Goal: Use online tool/utility: Utilize a website feature to perform a specific function

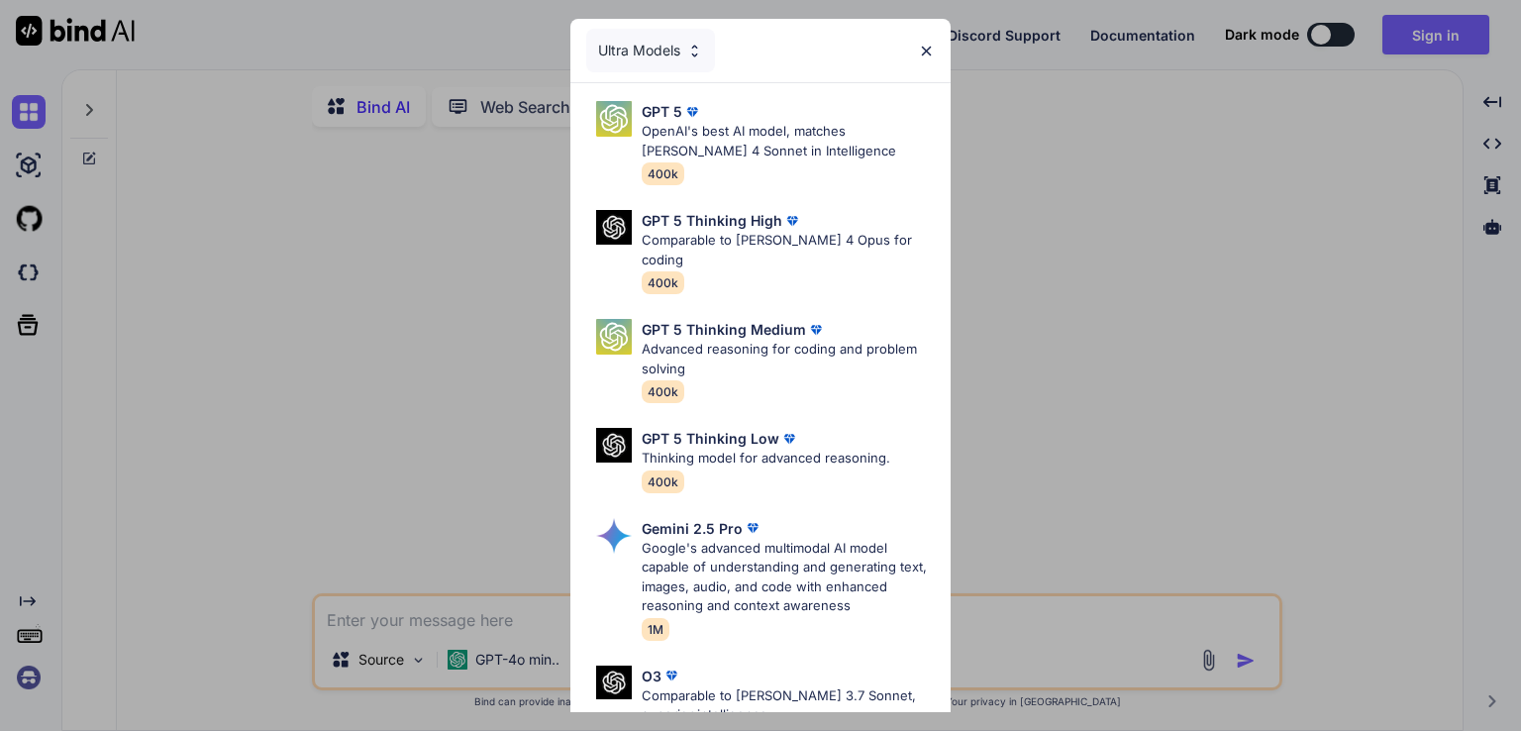
click at [930, 45] on img at bounding box center [926, 51] width 17 height 17
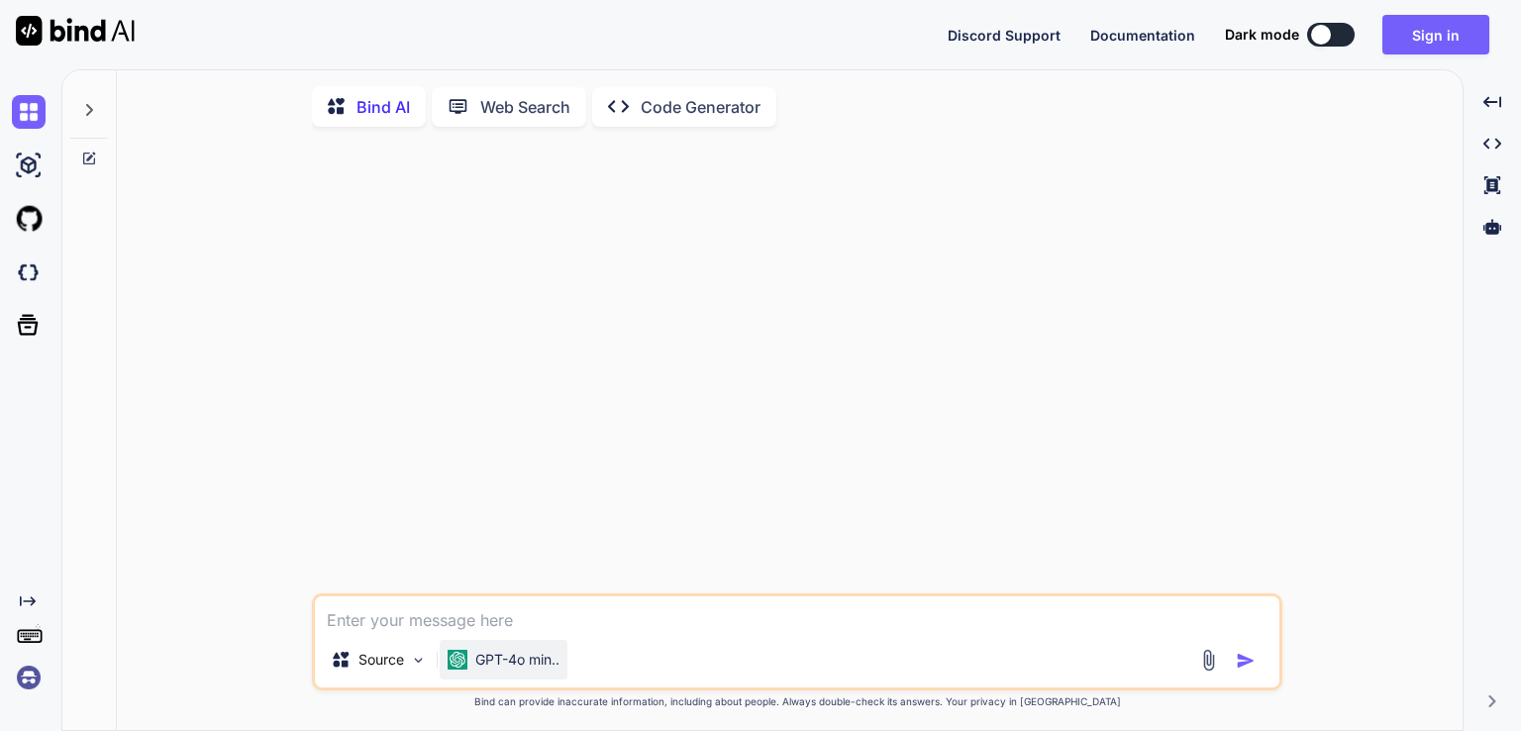
click at [556, 651] on div "GPT-4o min.." at bounding box center [504, 660] width 128 height 40
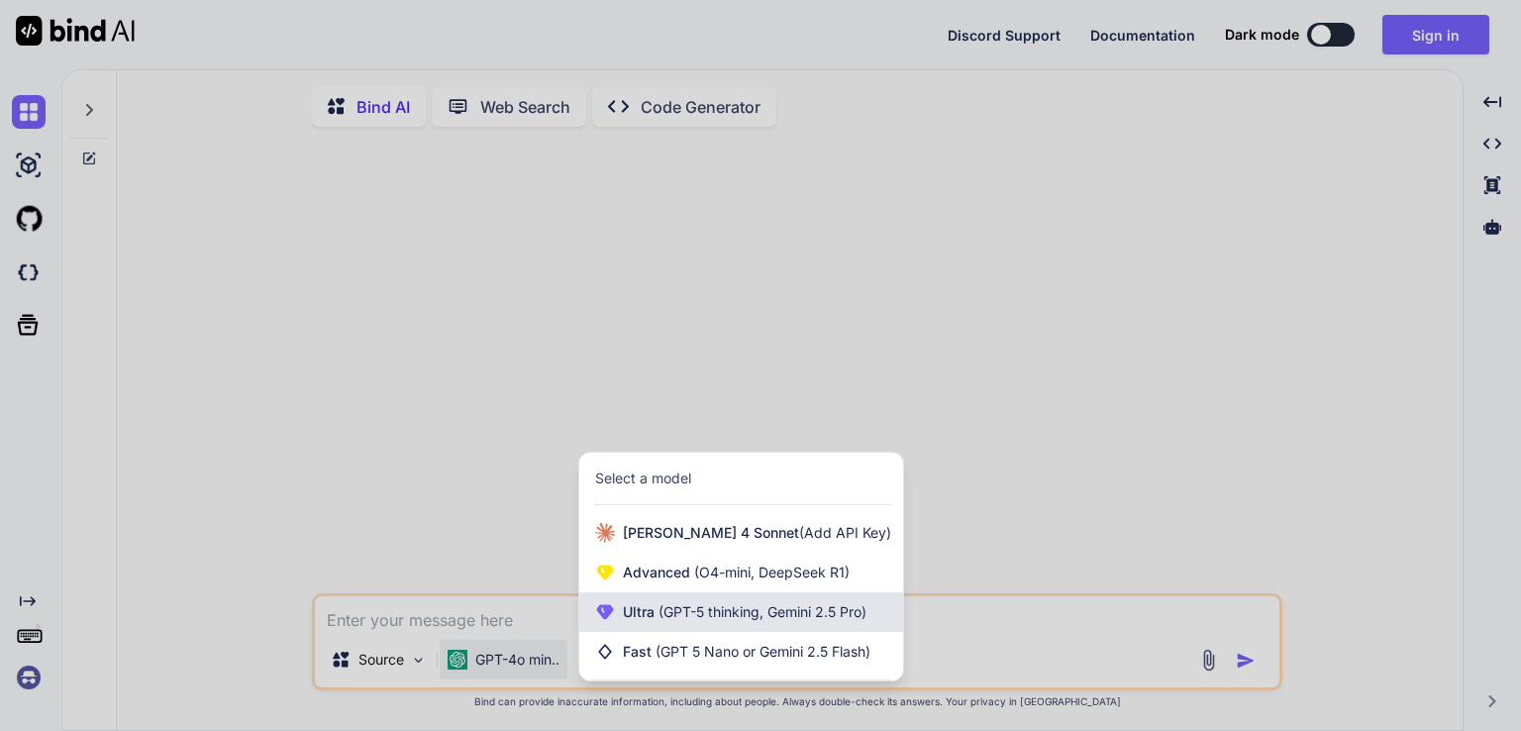
click at [752, 614] on span "(GPT-5 thinking, Gemini 2.5 Pro)" at bounding box center [761, 611] width 212 height 17
type textarea "x"
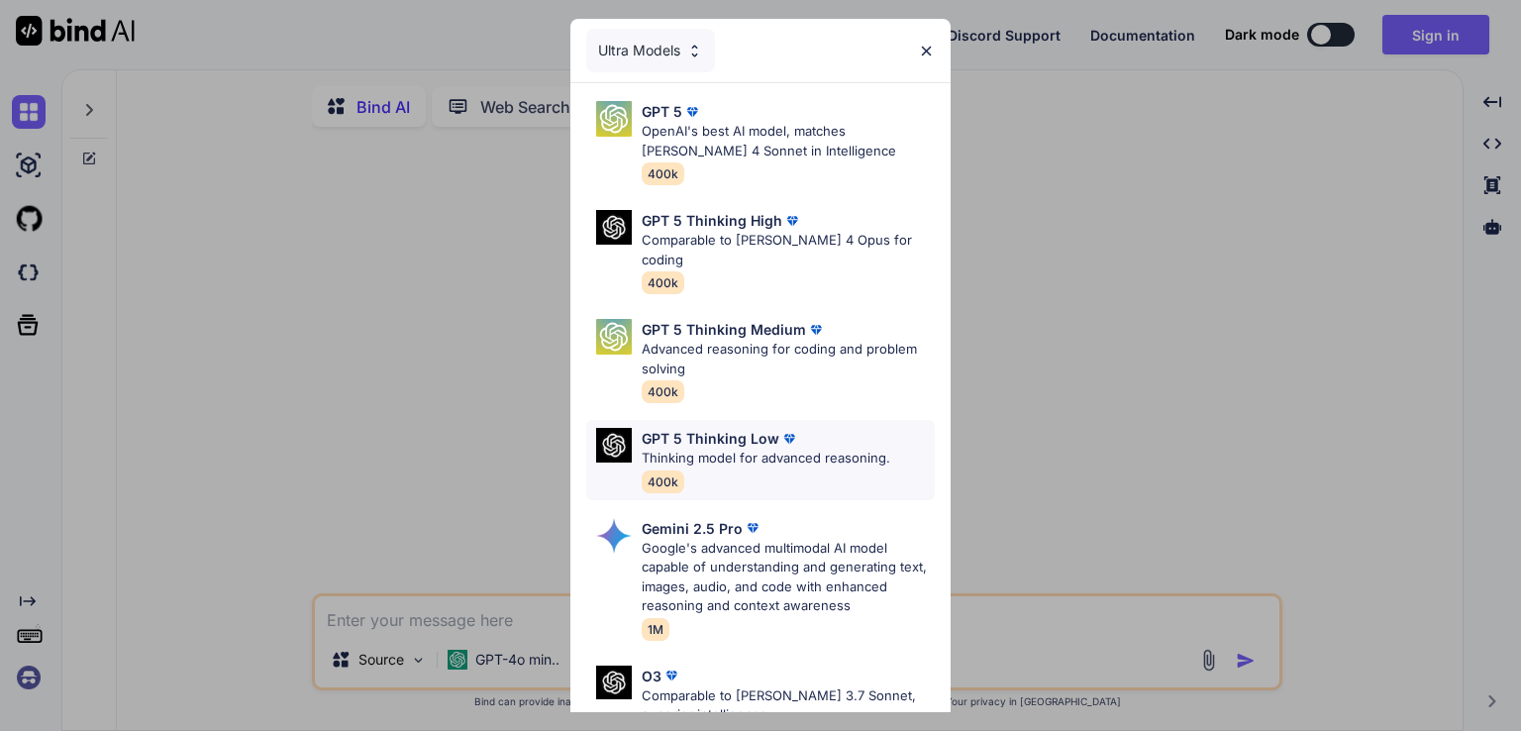
scroll to position [218, 0]
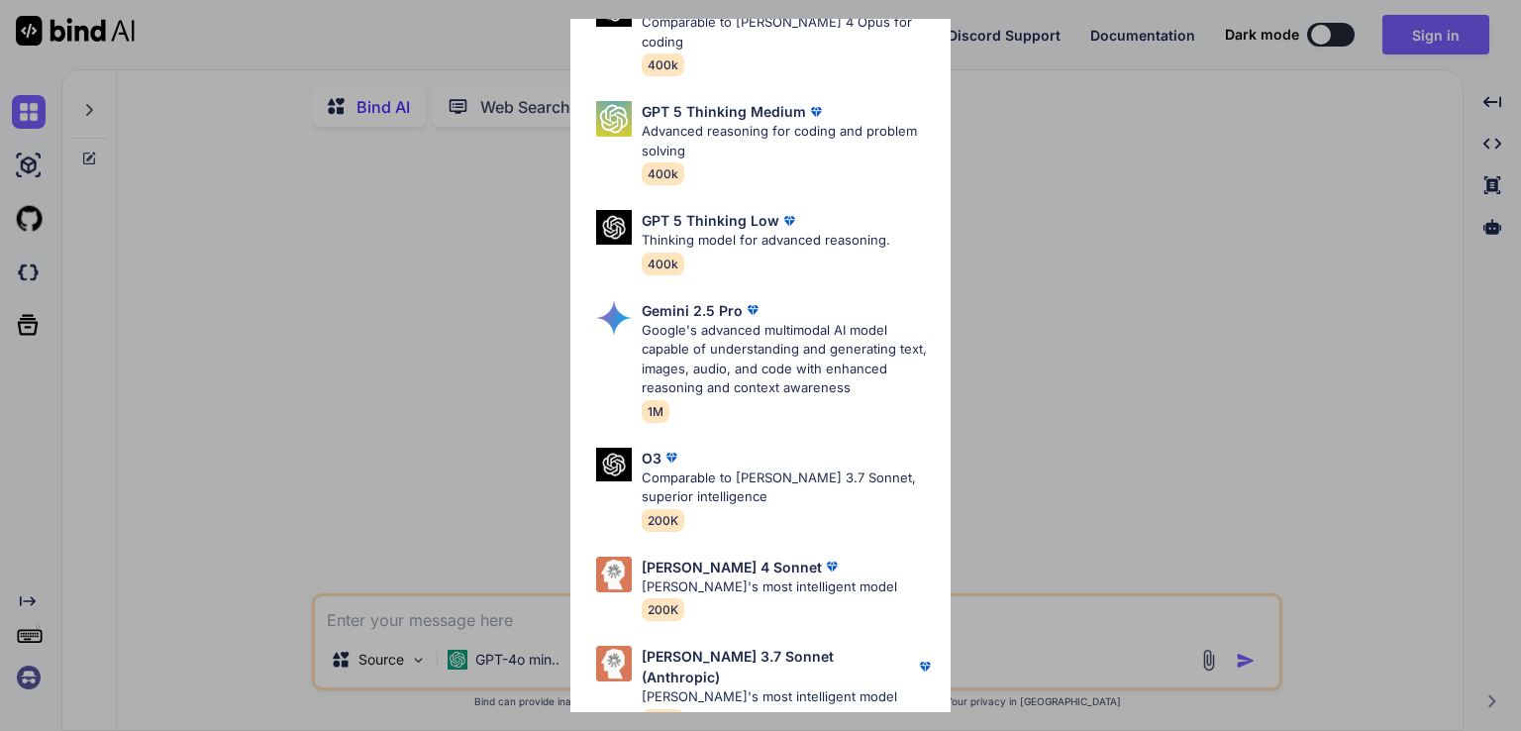
click at [1089, 397] on div "Ultra Models GPT 5 OpenAI's best AI model, matches Claude 4 Sonnet in Intellige…" at bounding box center [760, 365] width 1521 height 731
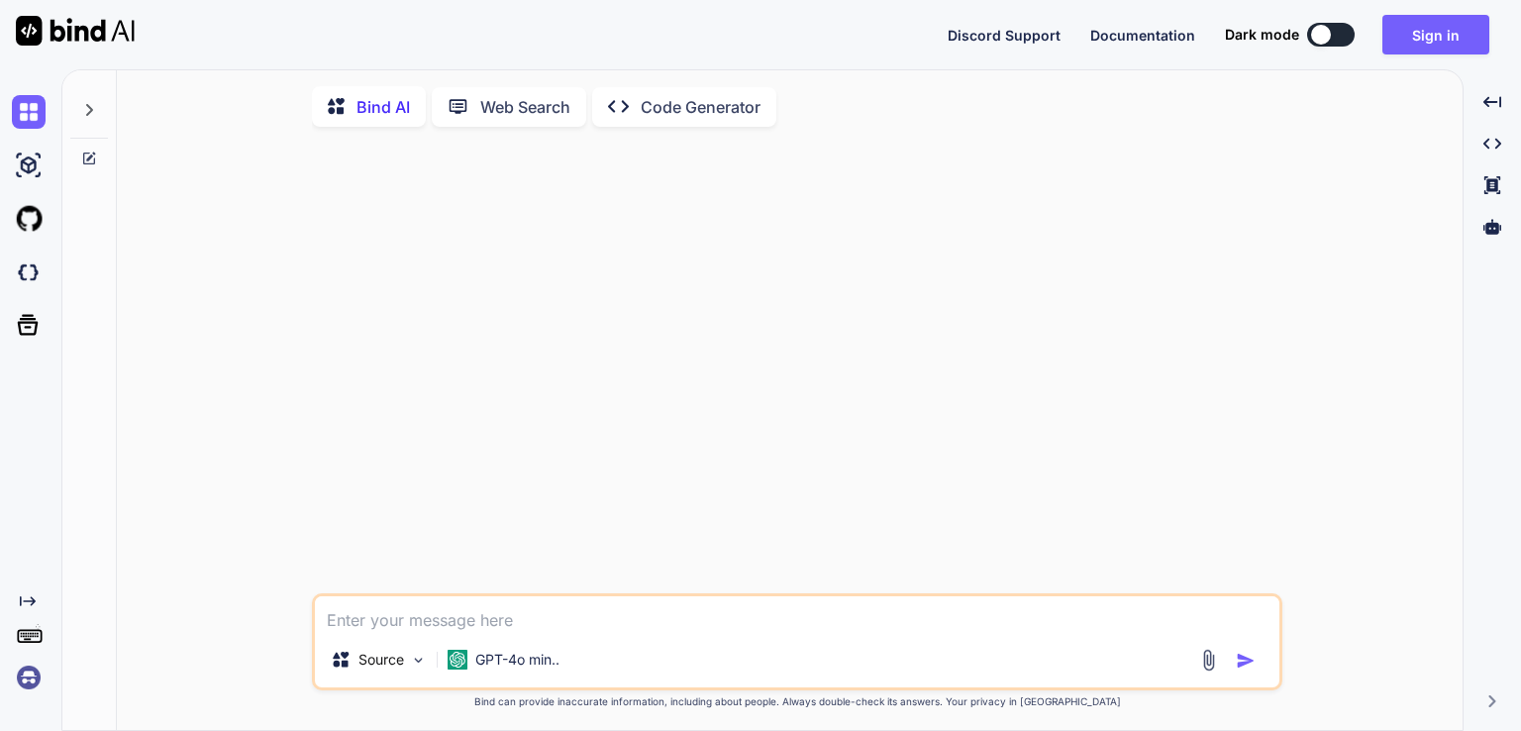
click at [29, 595] on icon "Created with Pixso." at bounding box center [28, 601] width 16 height 16
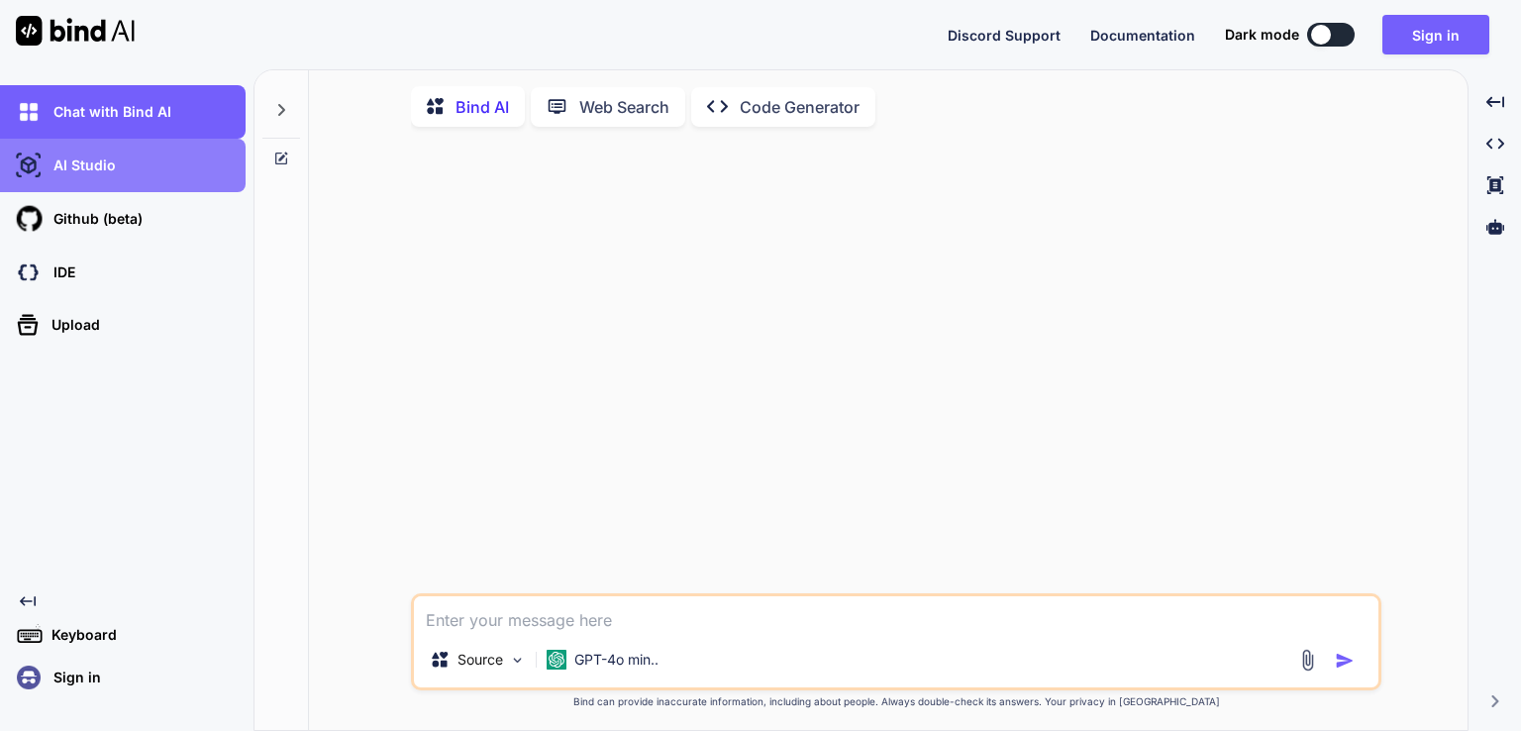
click at [75, 163] on p "AI Studio" at bounding box center [81, 165] width 70 height 20
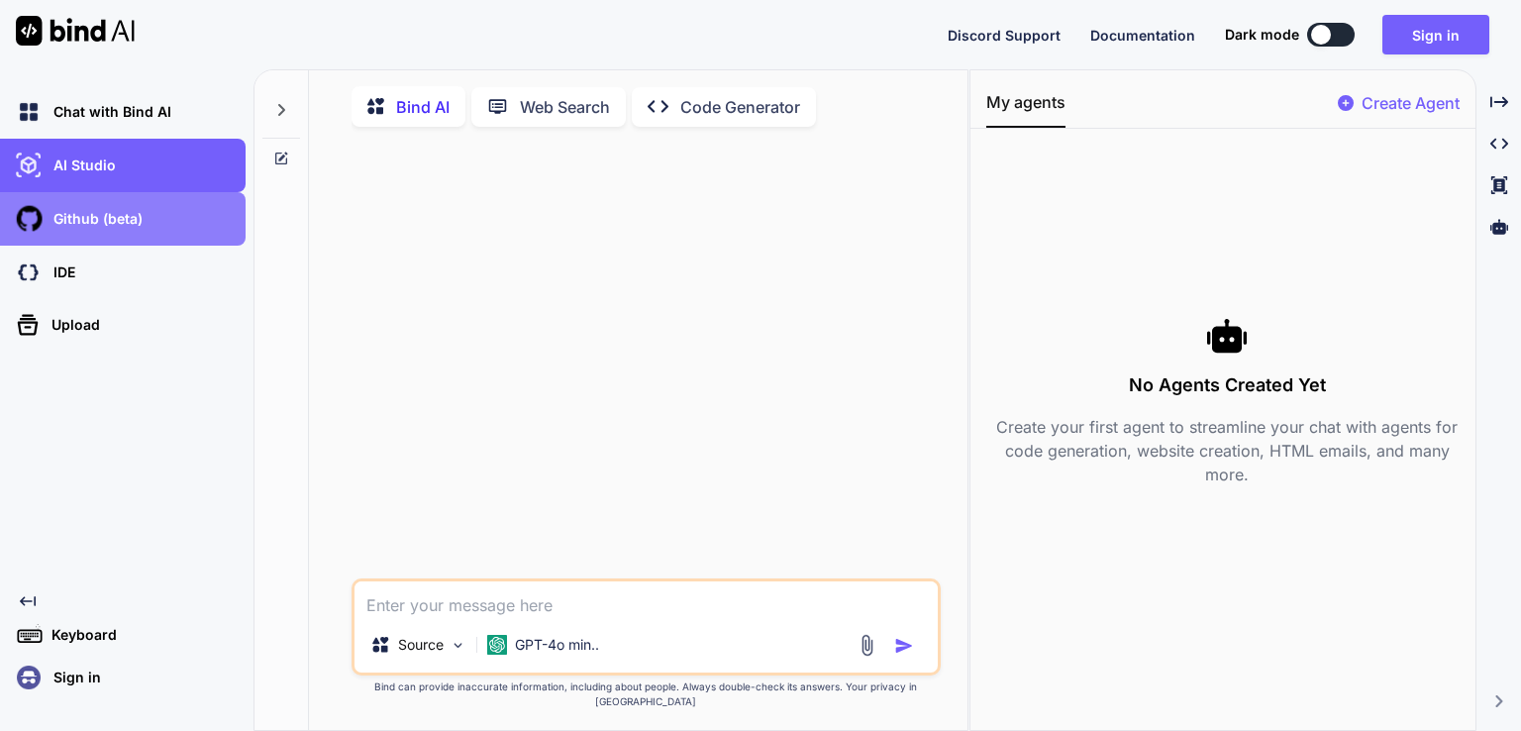
click at [132, 231] on div "Github (beta)" at bounding box center [129, 219] width 234 height 34
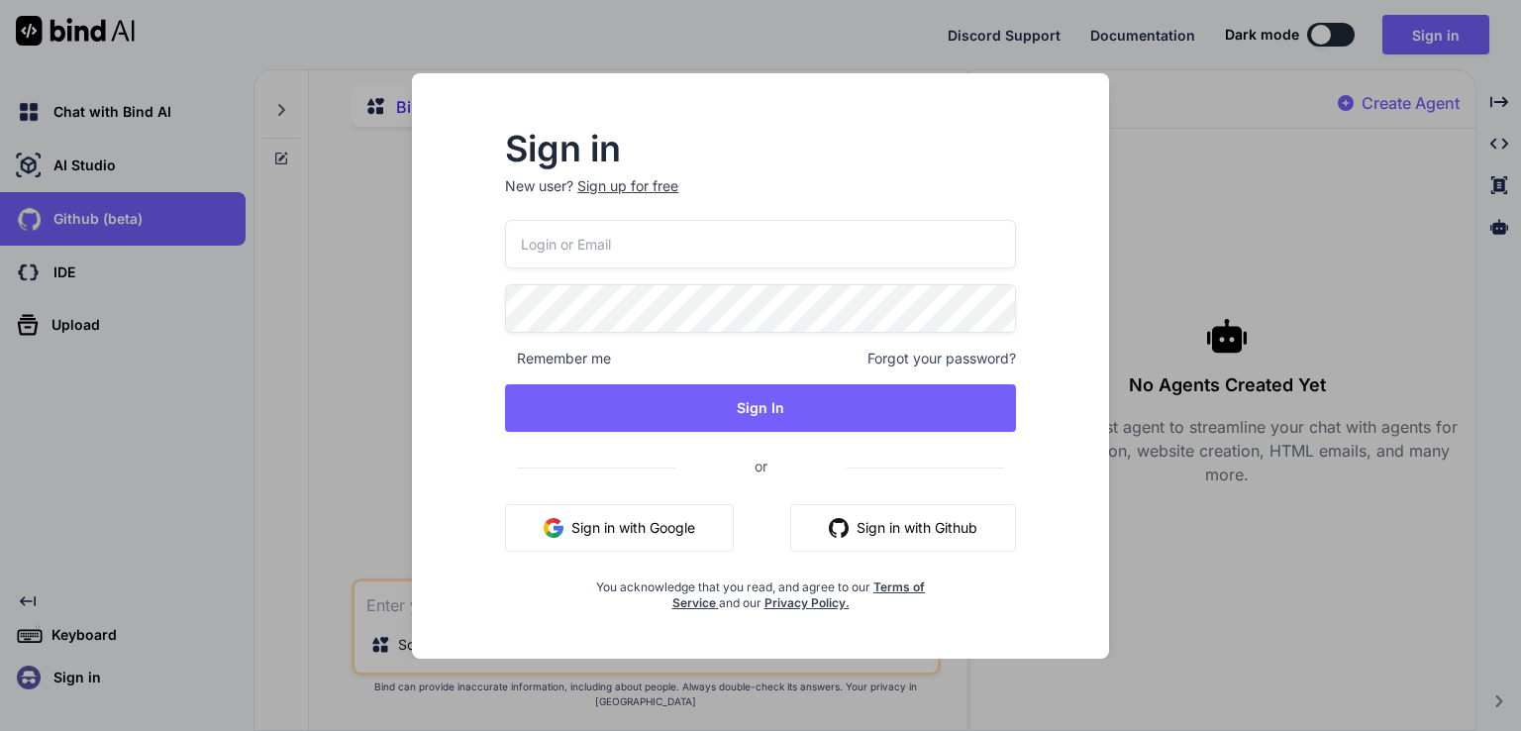
click at [147, 274] on div "Sign in New user? Sign up for free Remember me Forgot your password? Sign In or…" at bounding box center [760, 365] width 1521 height 731
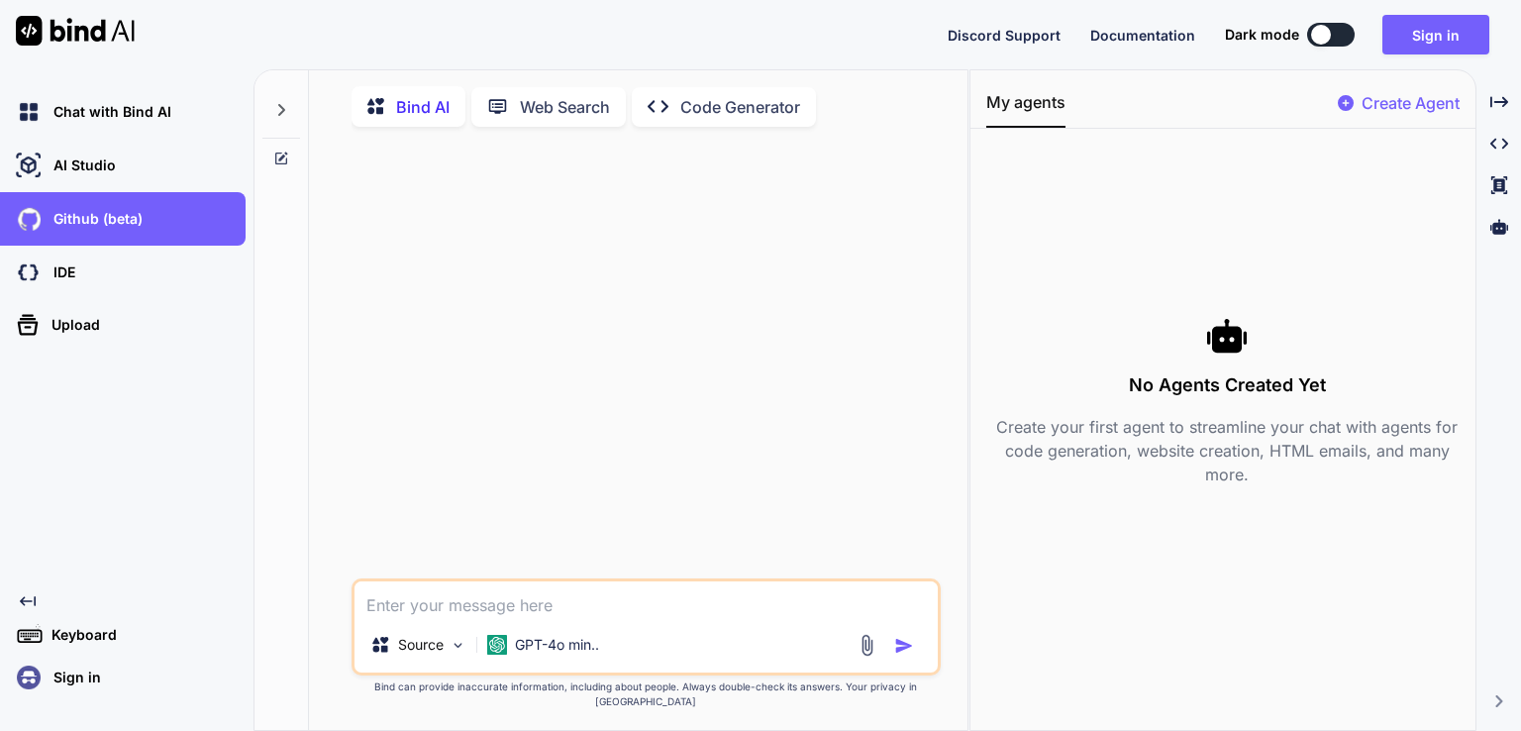
click at [147, 274] on div "IDE" at bounding box center [129, 272] width 234 height 34
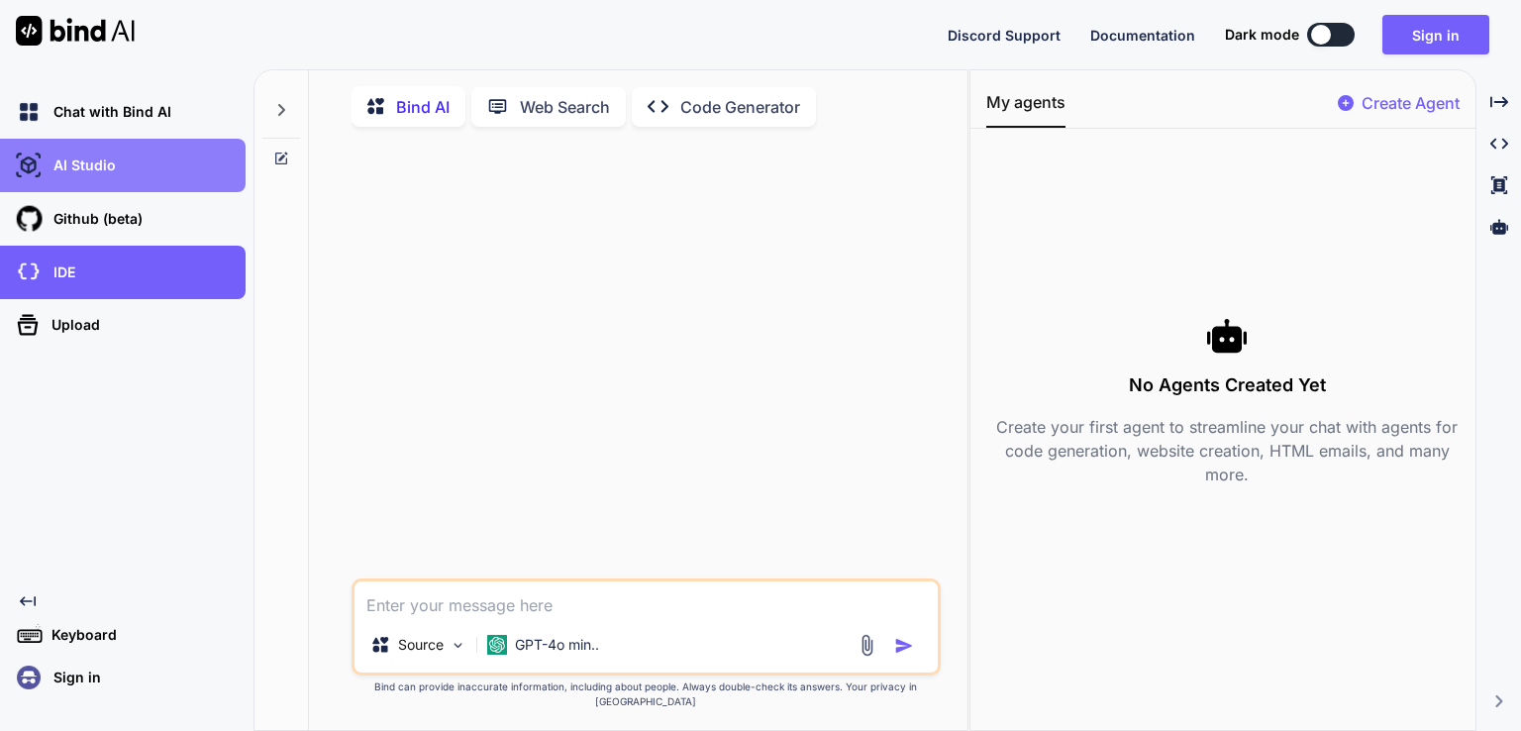
click at [101, 171] on p "AI Studio" at bounding box center [81, 165] width 70 height 20
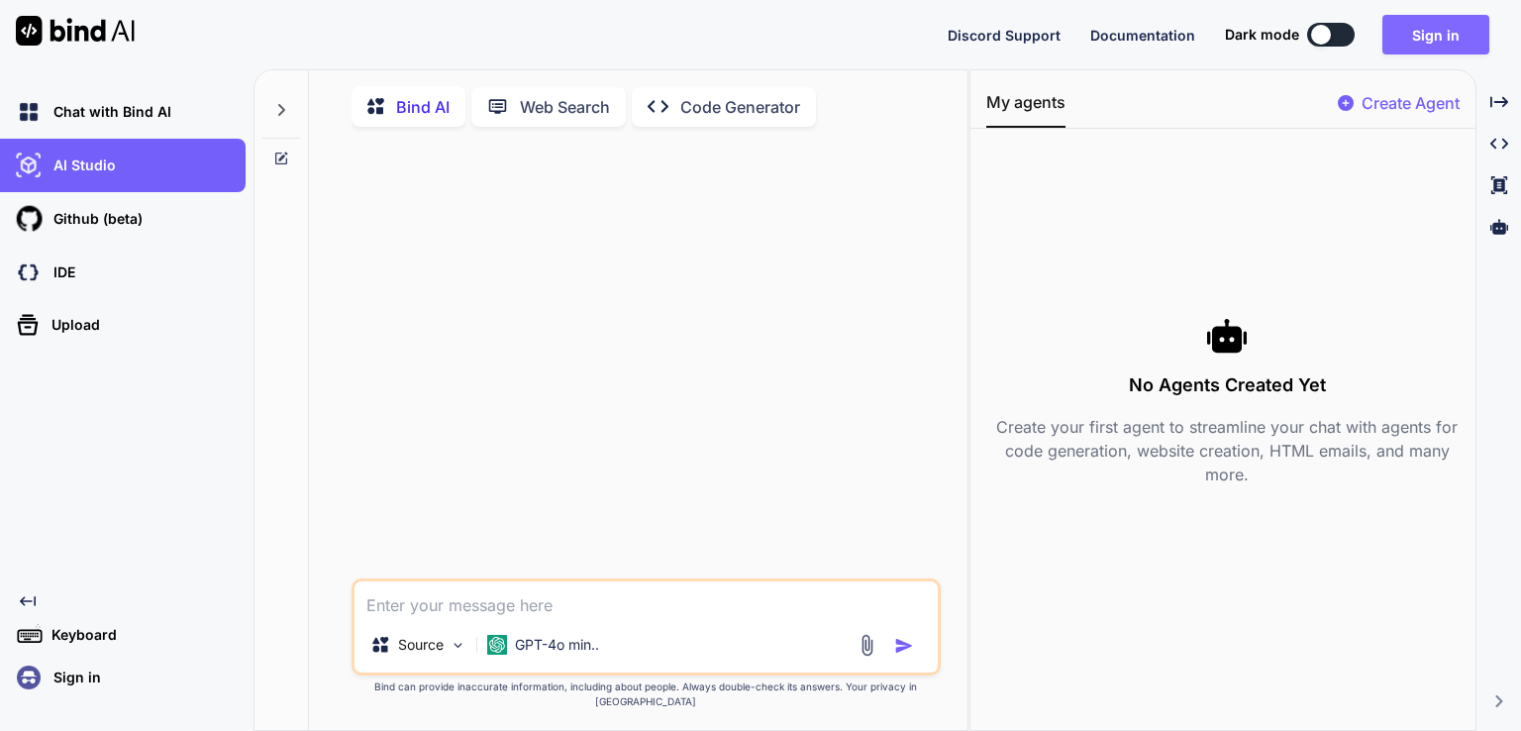
click at [1422, 36] on button "Sign in" at bounding box center [1435, 35] width 107 height 40
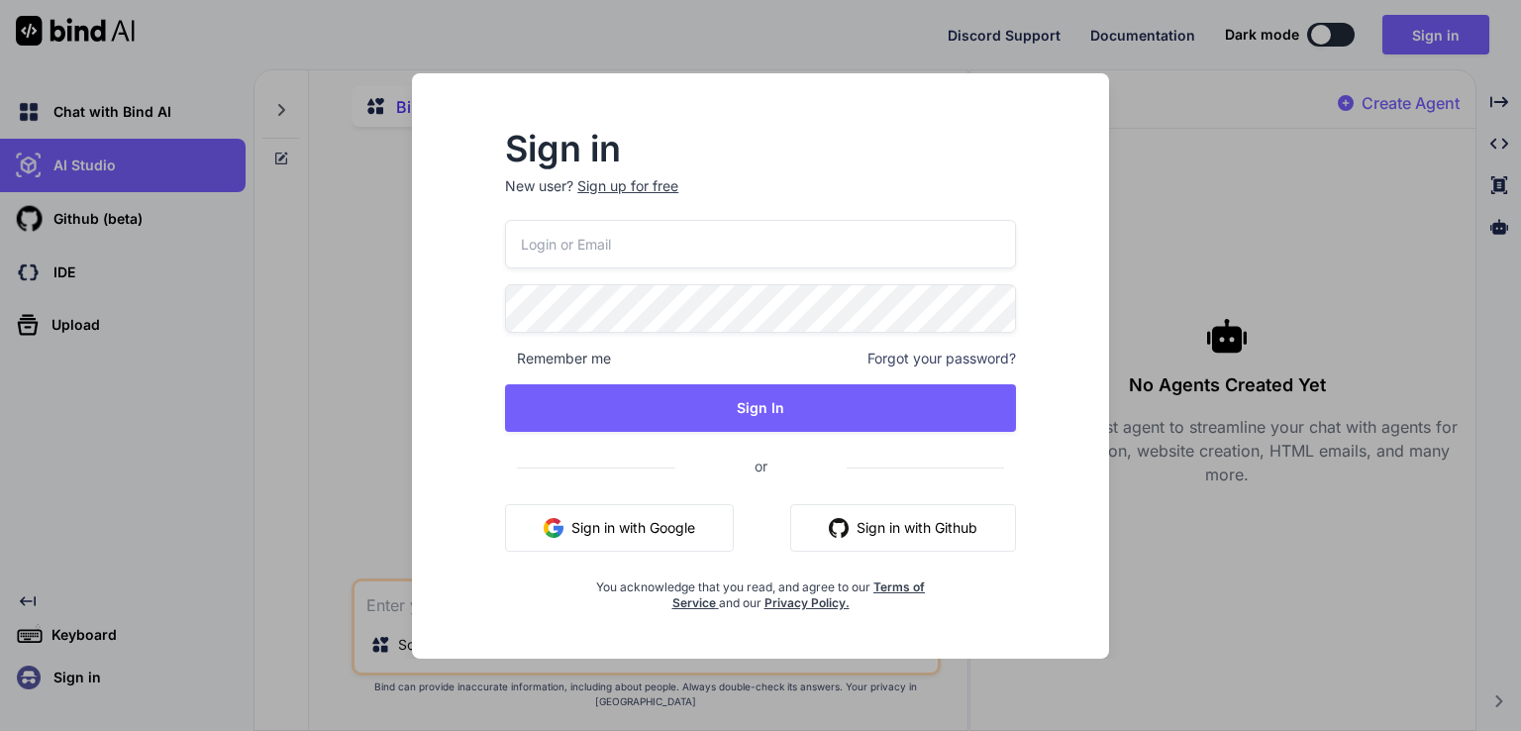
click at [669, 532] on button "Sign in with Google" at bounding box center [619, 528] width 229 height 48
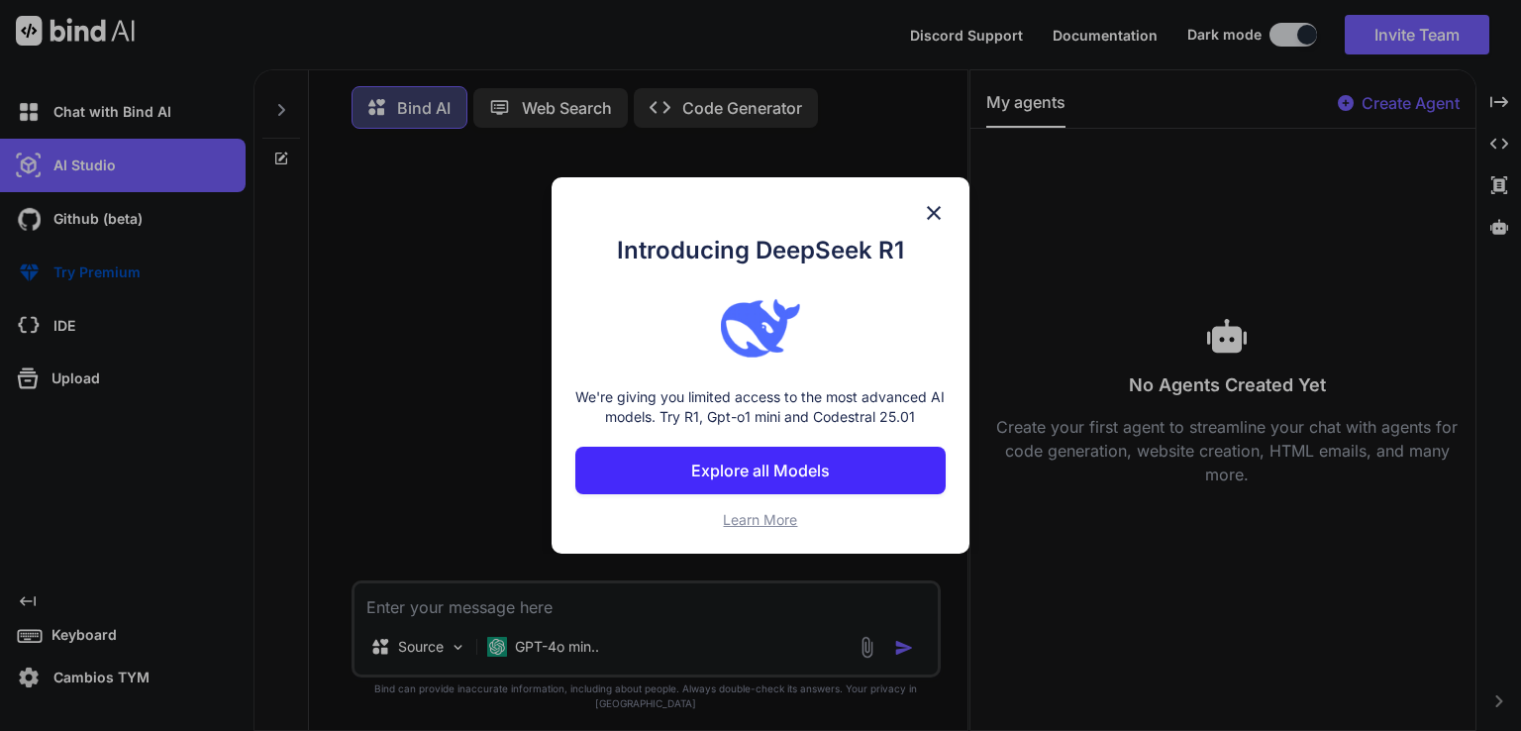
click at [807, 478] on p "Explore all Models" at bounding box center [760, 470] width 139 height 24
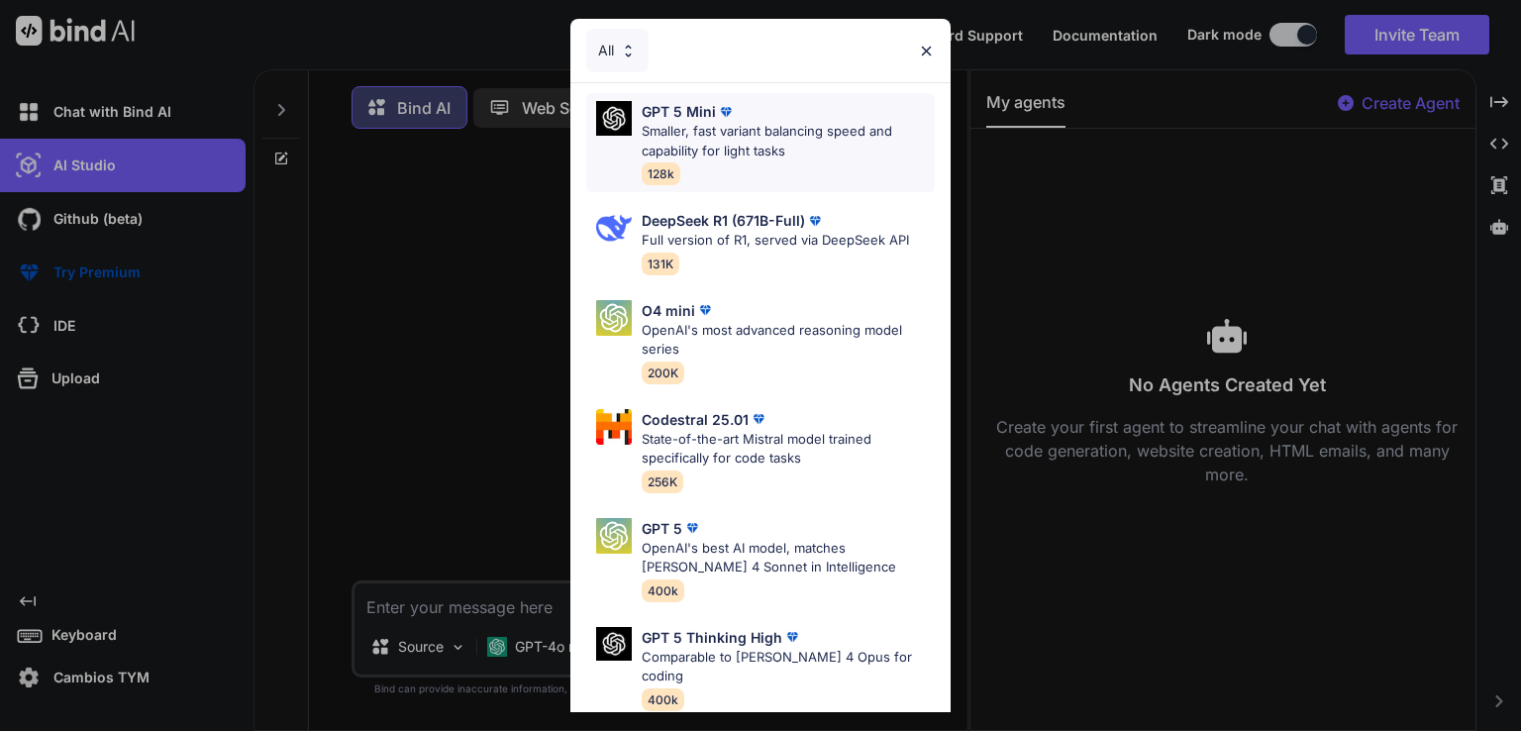
click at [697, 142] on p "Smaller, fast variant balancing speed and capability for light tasks" at bounding box center [788, 141] width 293 height 39
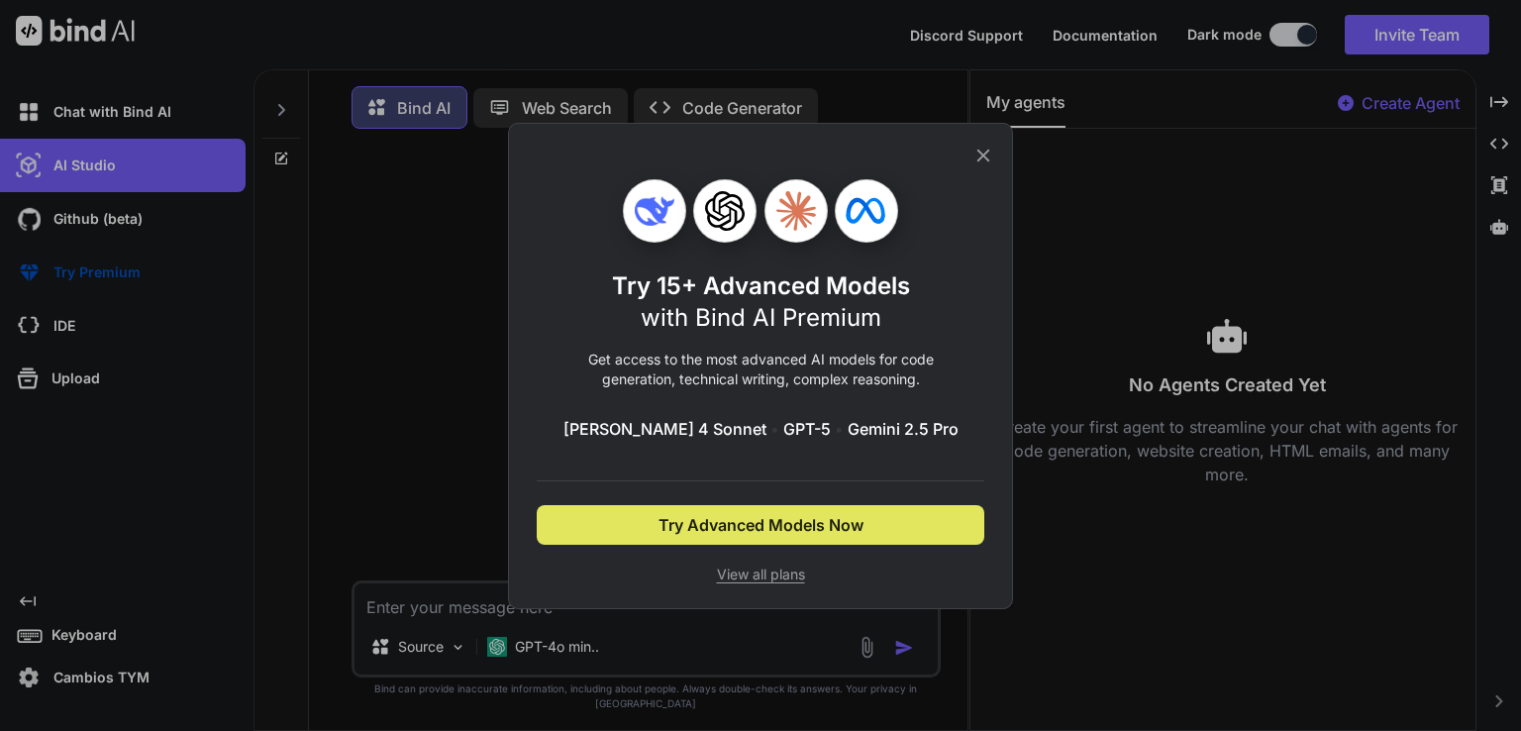
click at [884, 535] on button "Try Advanced Models Now" at bounding box center [761, 525] width 448 height 40
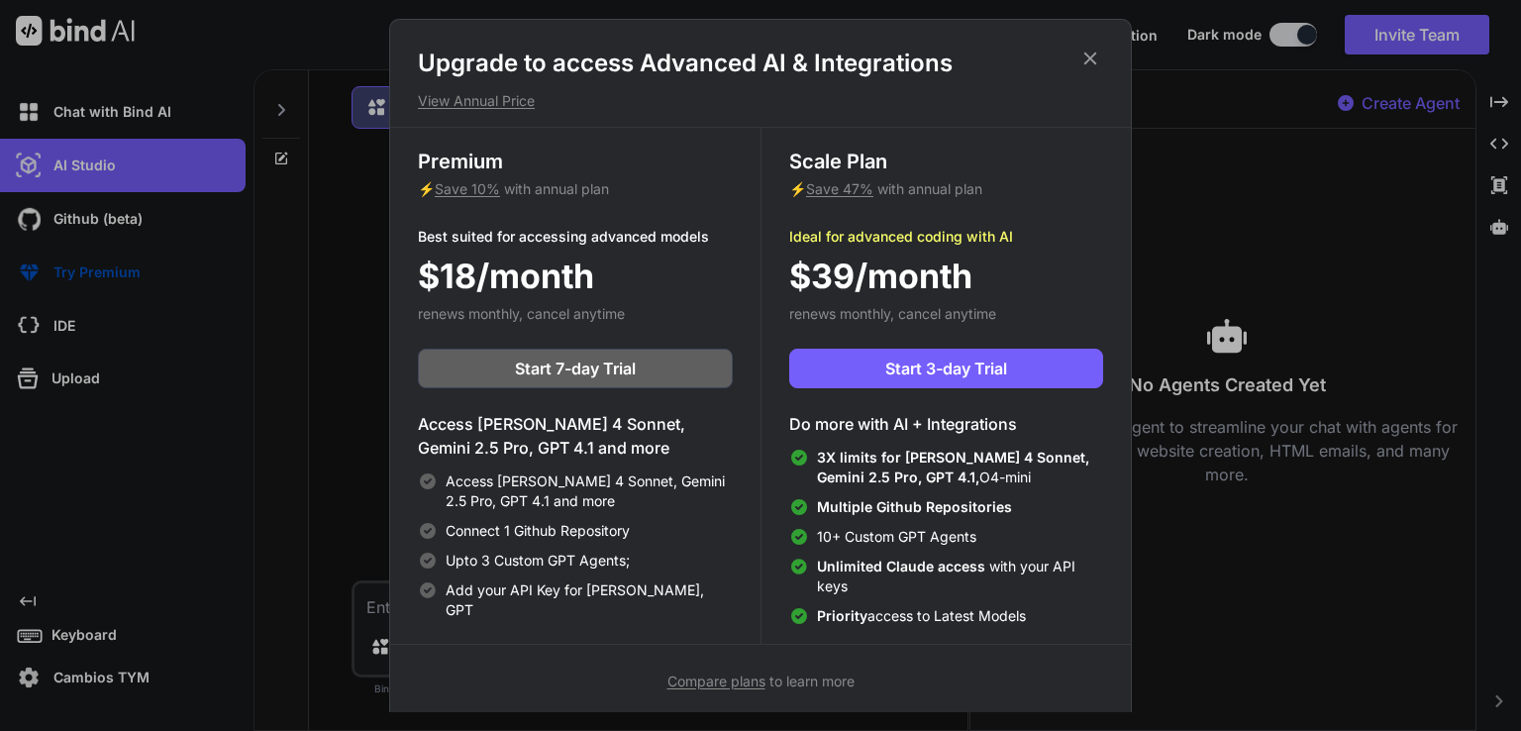
scroll to position [8, 0]
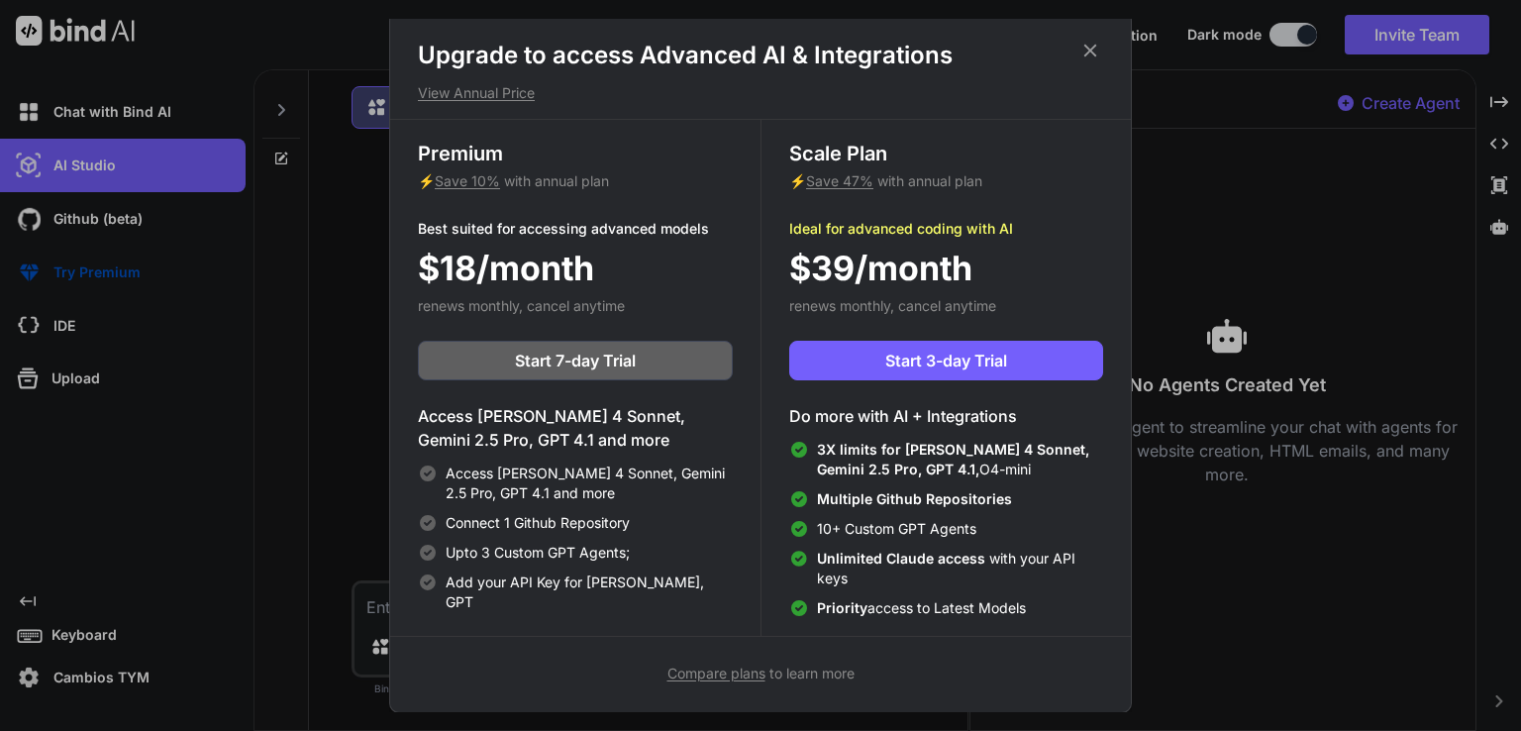
click at [1093, 49] on icon at bounding box center [1090, 51] width 13 height 13
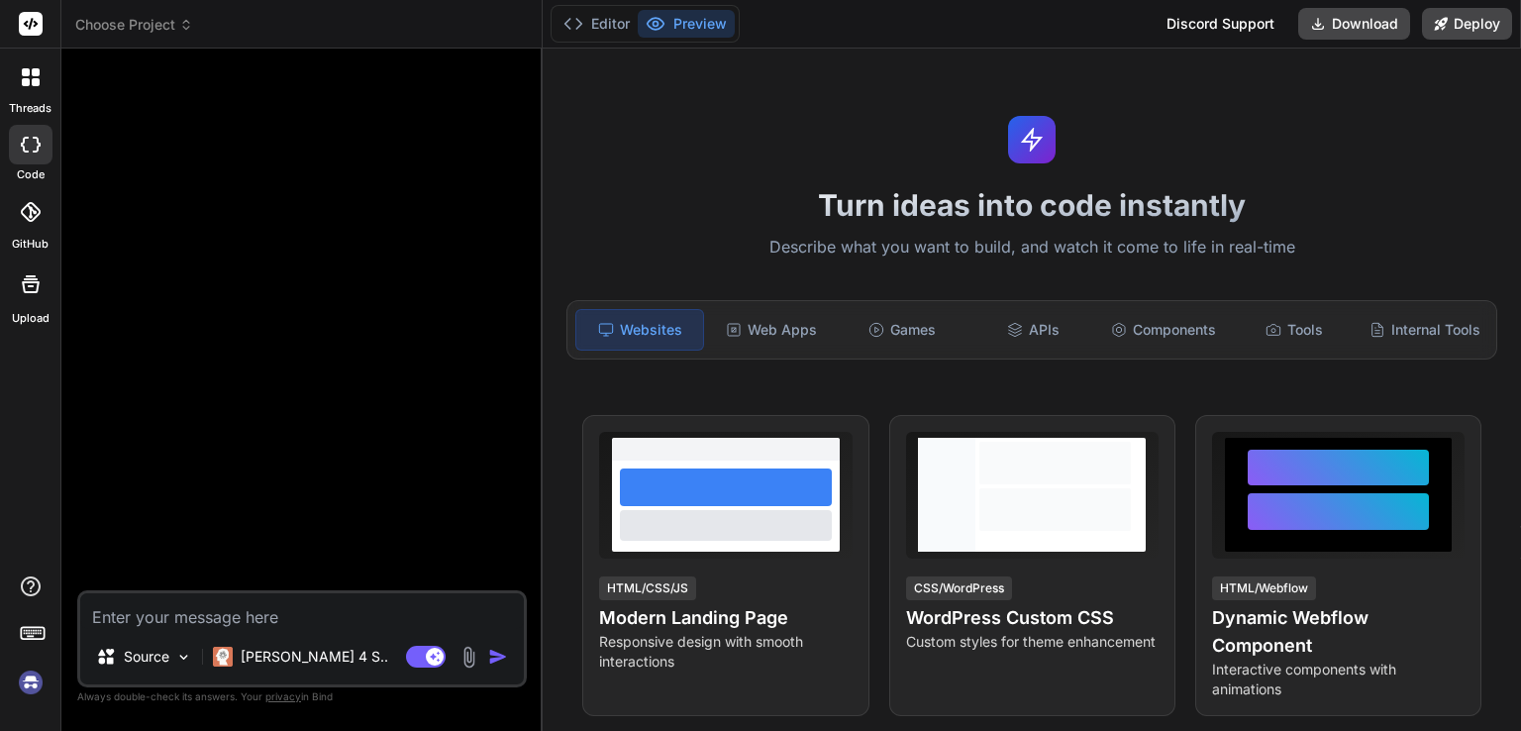
click at [263, 605] on textarea at bounding box center [302, 611] width 444 height 36
click at [301, 669] on div "[PERSON_NAME] 4 S.." at bounding box center [300, 657] width 191 height 40
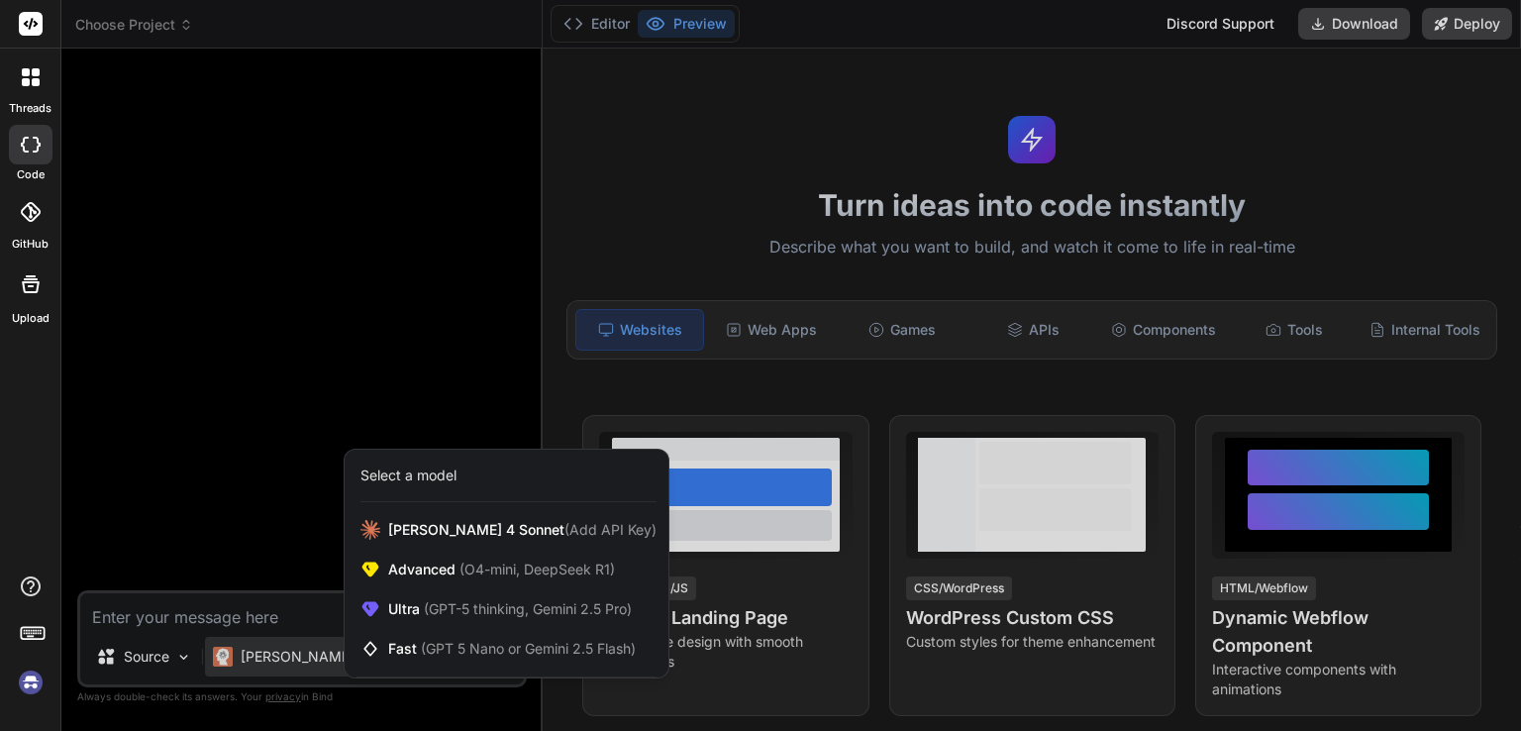
click at [277, 606] on div at bounding box center [760, 365] width 1521 height 731
type textarea "x"
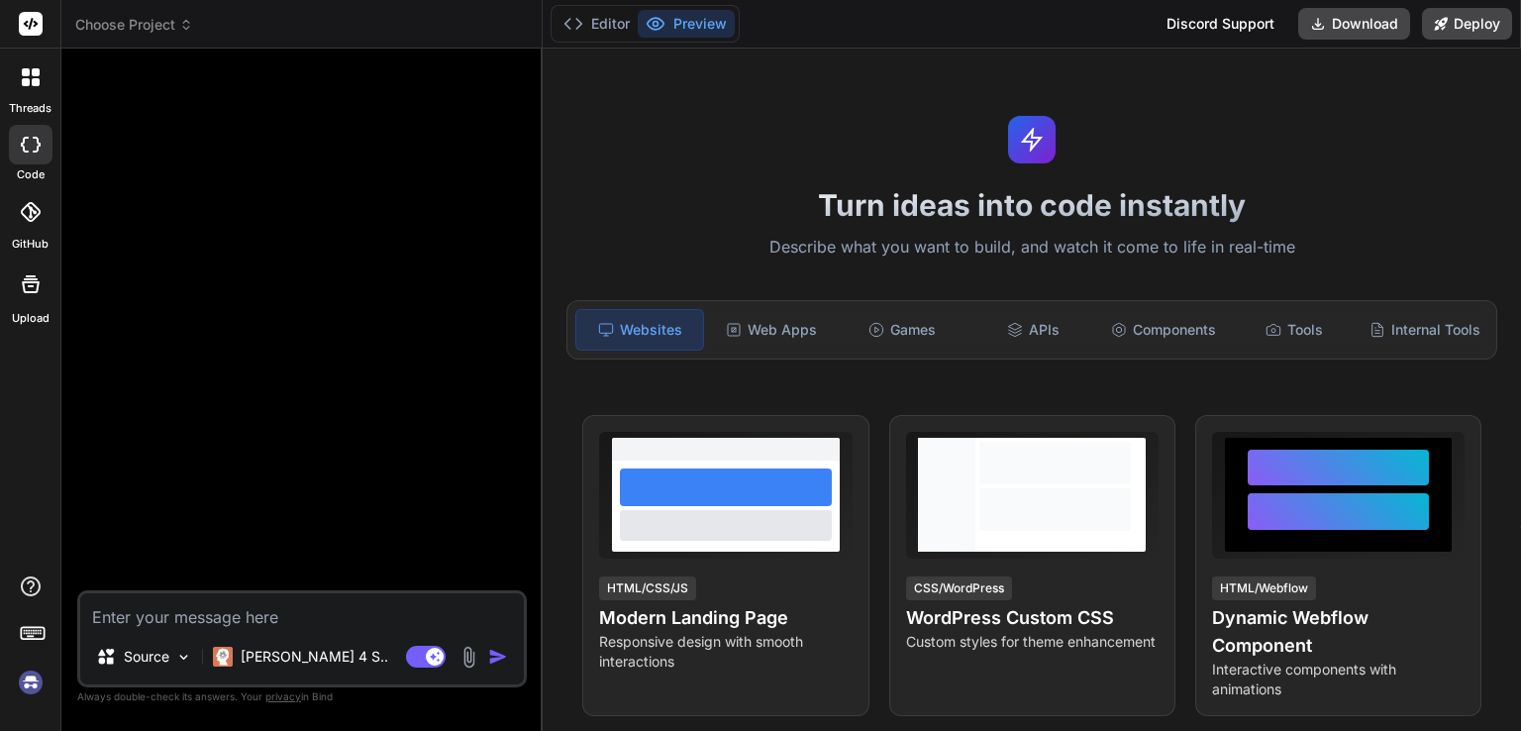
click at [277, 606] on textarea at bounding box center [302, 611] width 444 height 36
click at [229, 229] on div at bounding box center [304, 327] width 446 height 526
click at [612, 25] on button "Editor" at bounding box center [597, 24] width 82 height 28
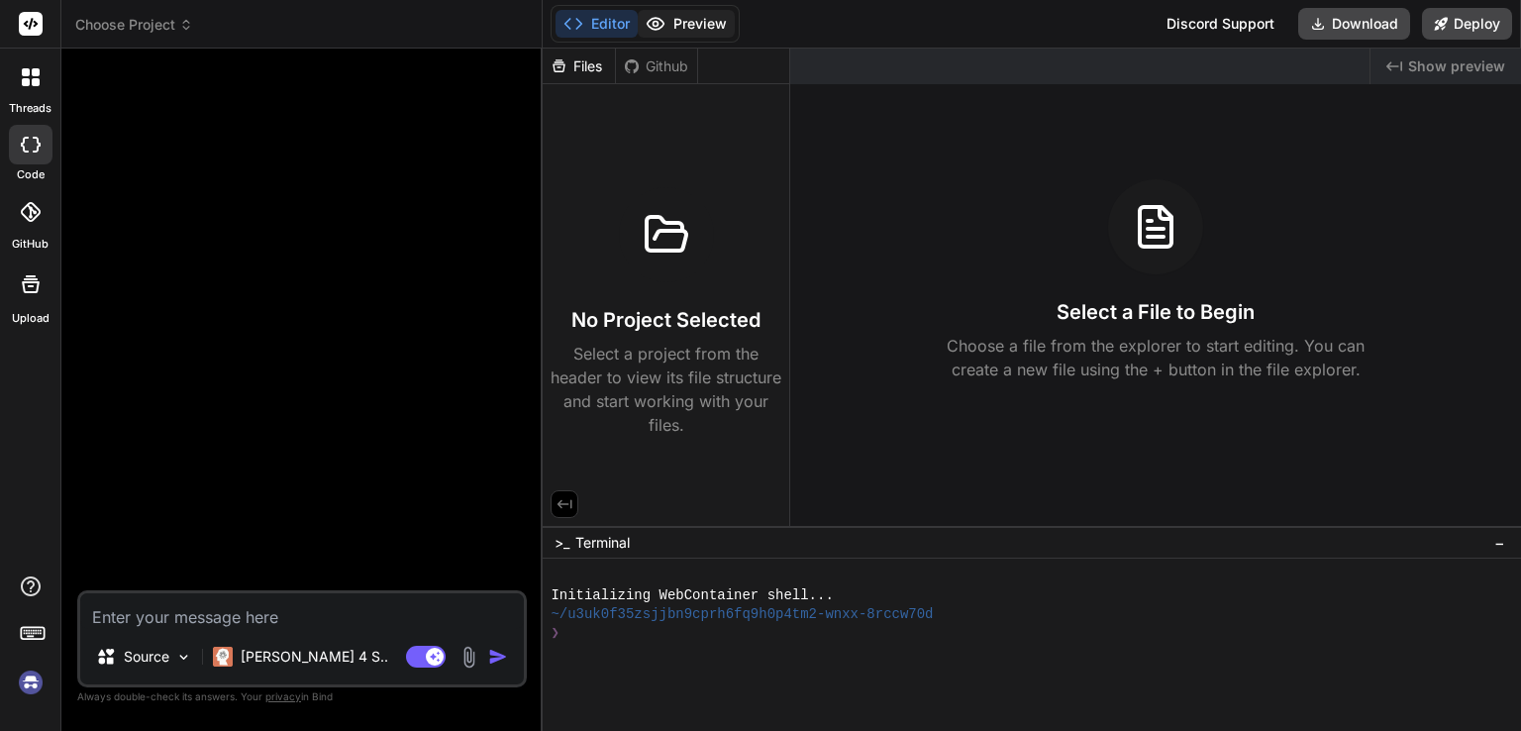
click at [701, 22] on button "Preview" at bounding box center [686, 24] width 97 height 28
